Goal: Find specific page/section: Find specific page/section

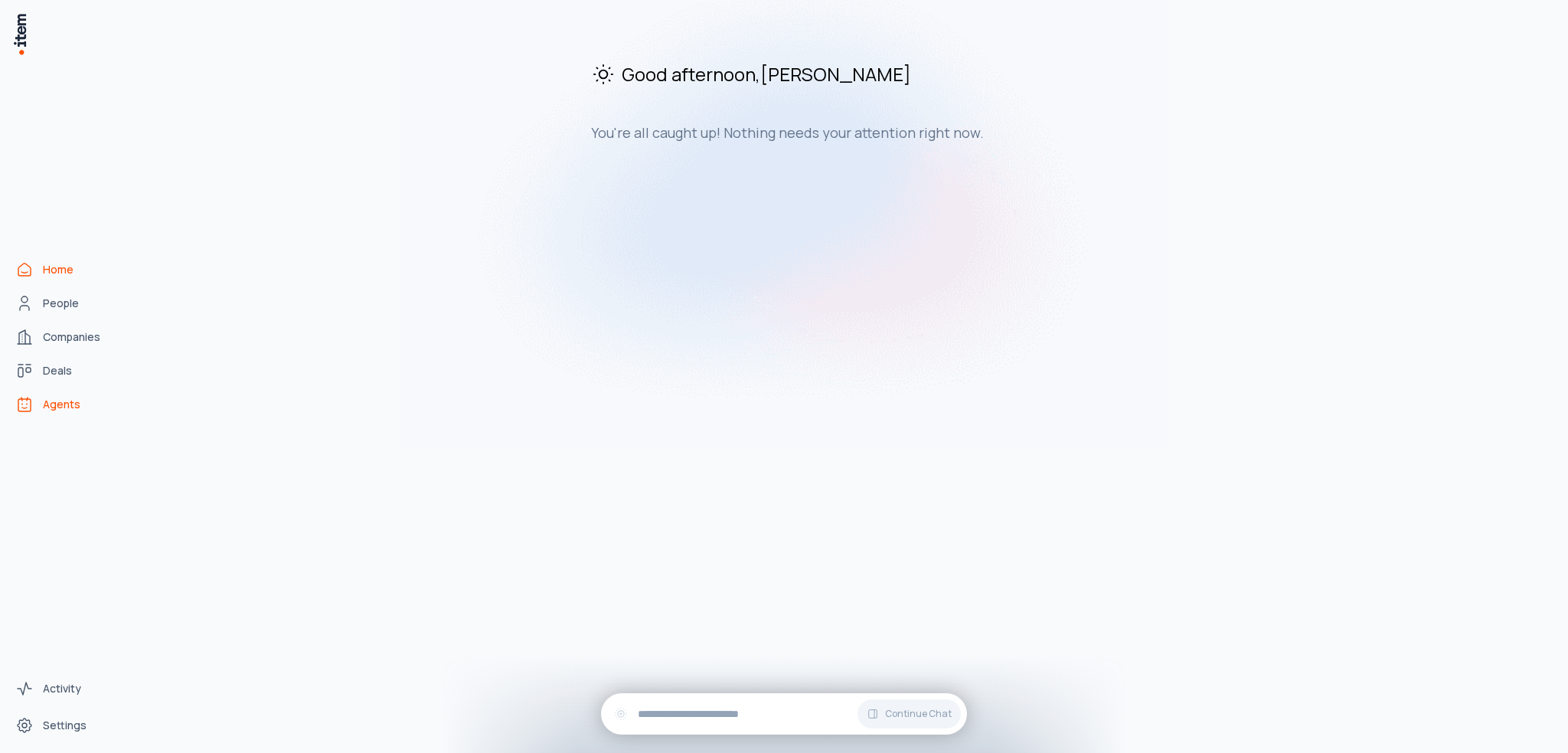
click at [61, 403] on span "Agents" at bounding box center [61, 404] width 37 height 15
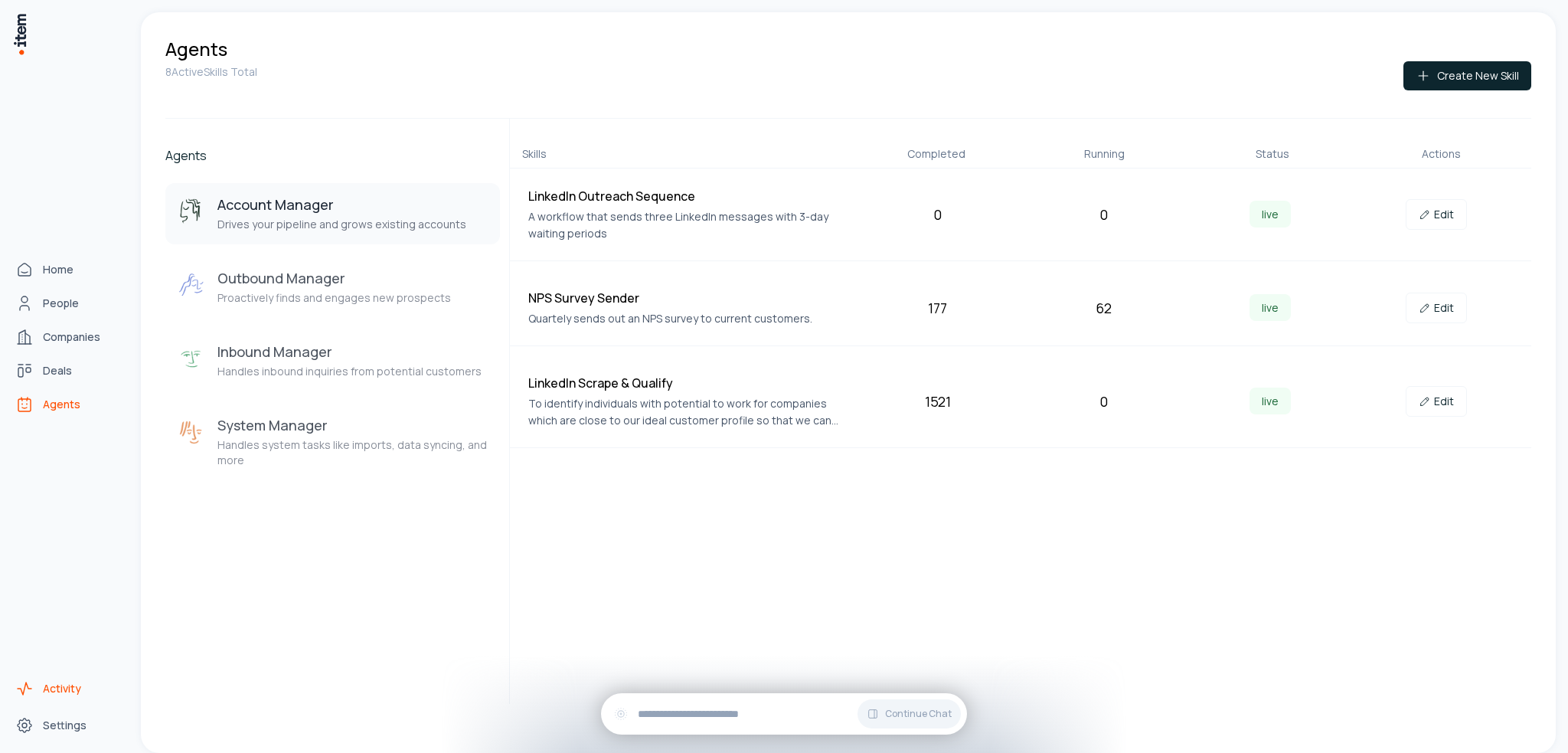
click at [57, 691] on span "Activity" at bounding box center [62, 689] width 38 height 15
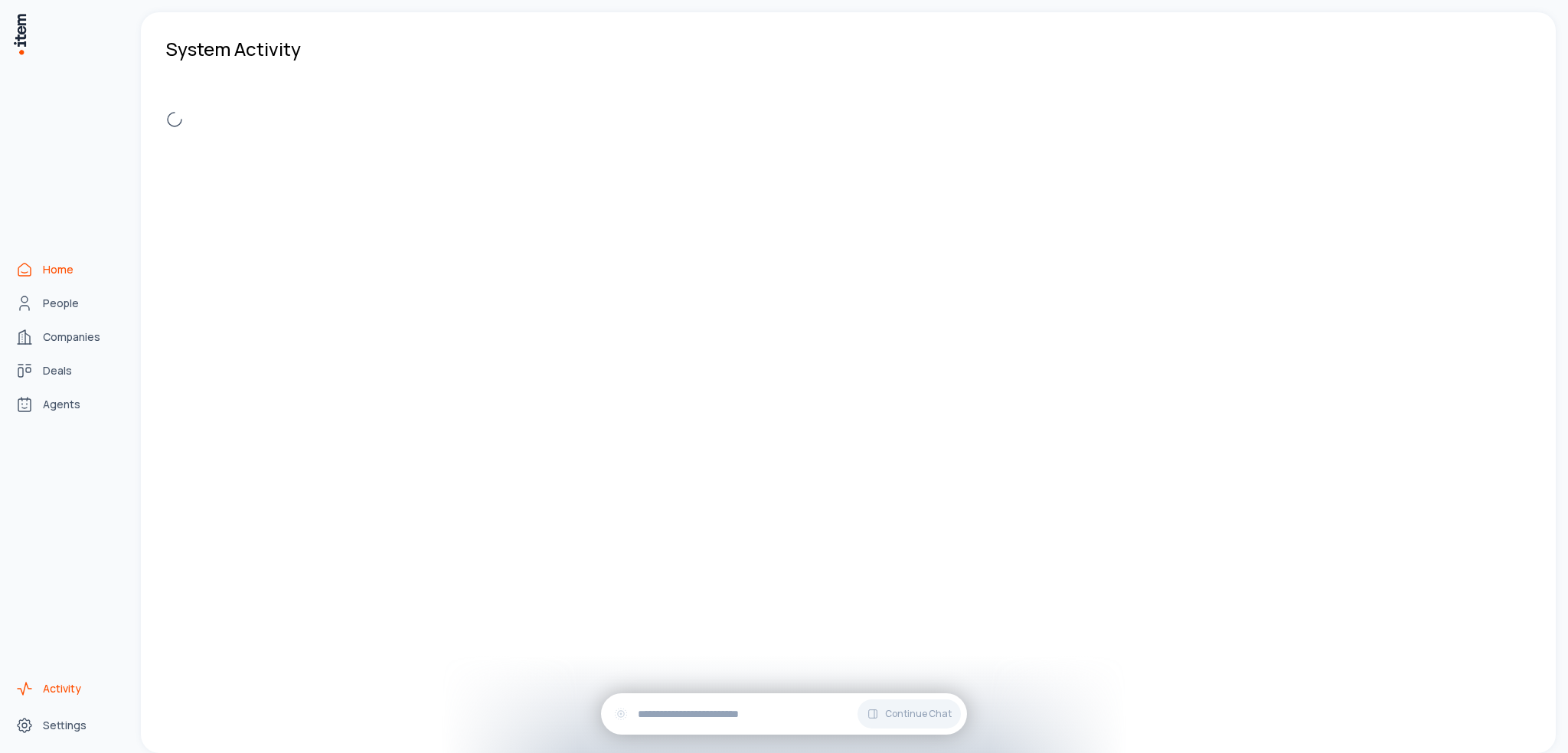
click at [26, 276] on icon "Home" at bounding box center [24, 269] width 18 height 18
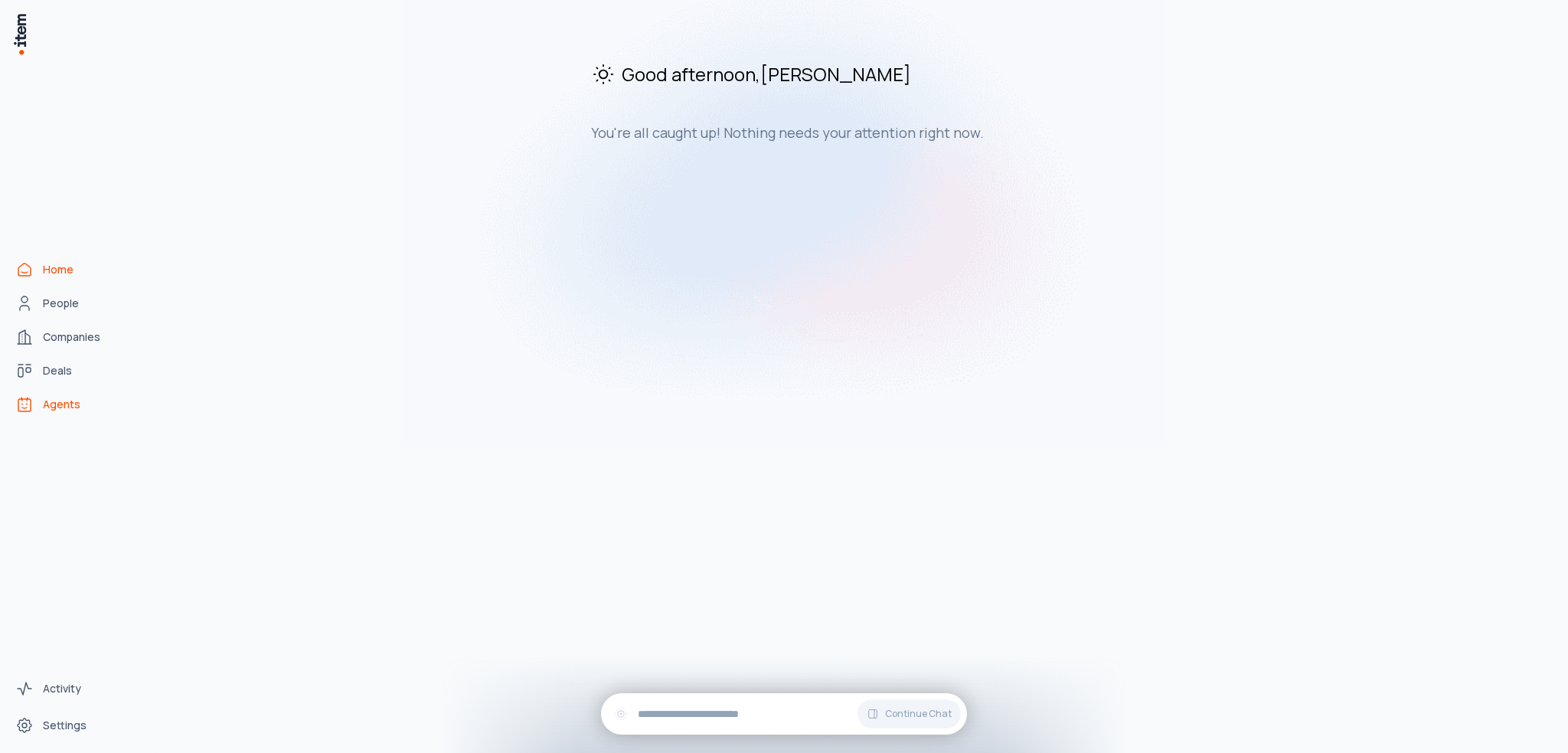
click at [86, 396] on link "Agents" at bounding box center [67, 405] width 116 height 31
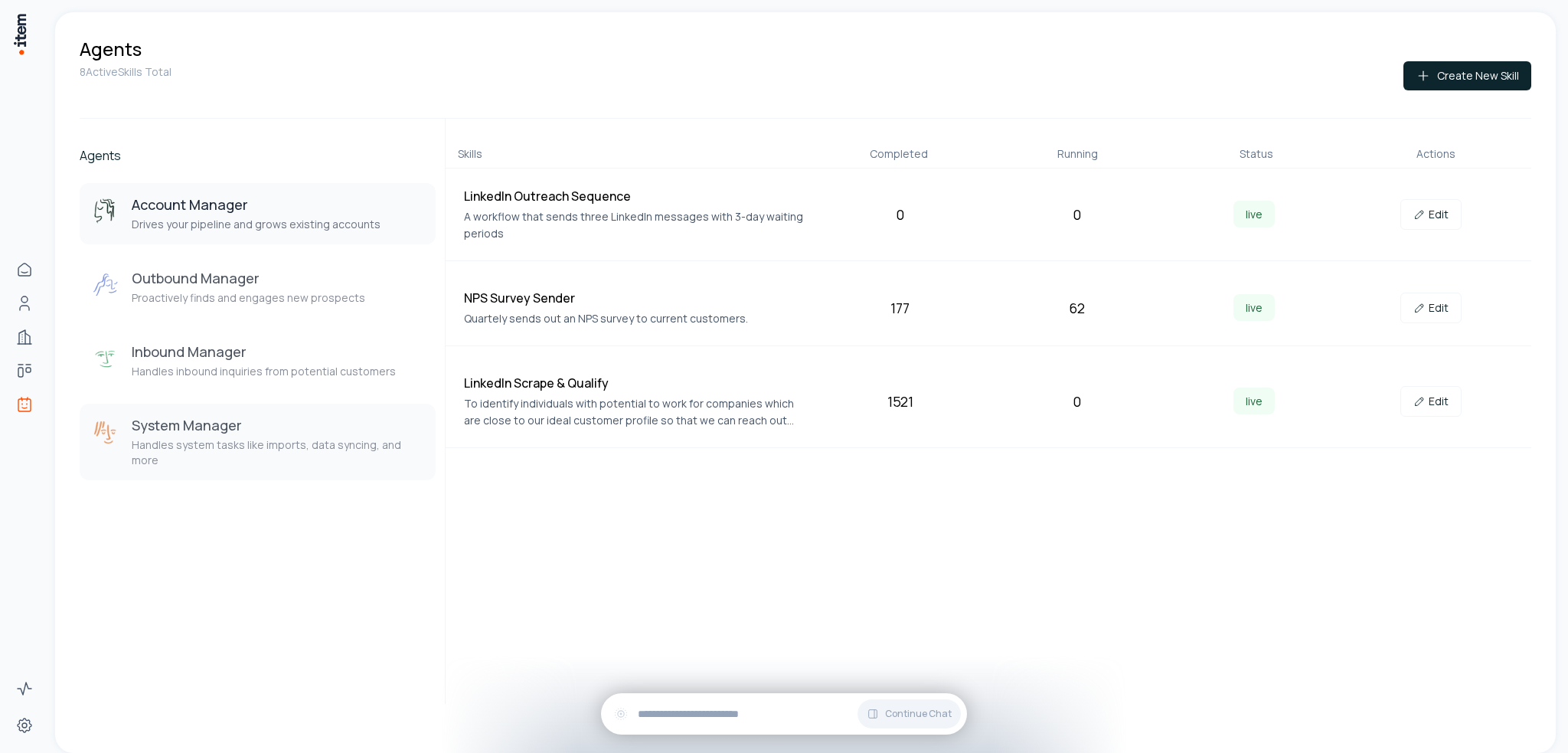
click at [269, 416] on h3 "System Manager" at bounding box center [278, 425] width 292 height 18
